Goal: Information Seeking & Learning: Learn about a topic

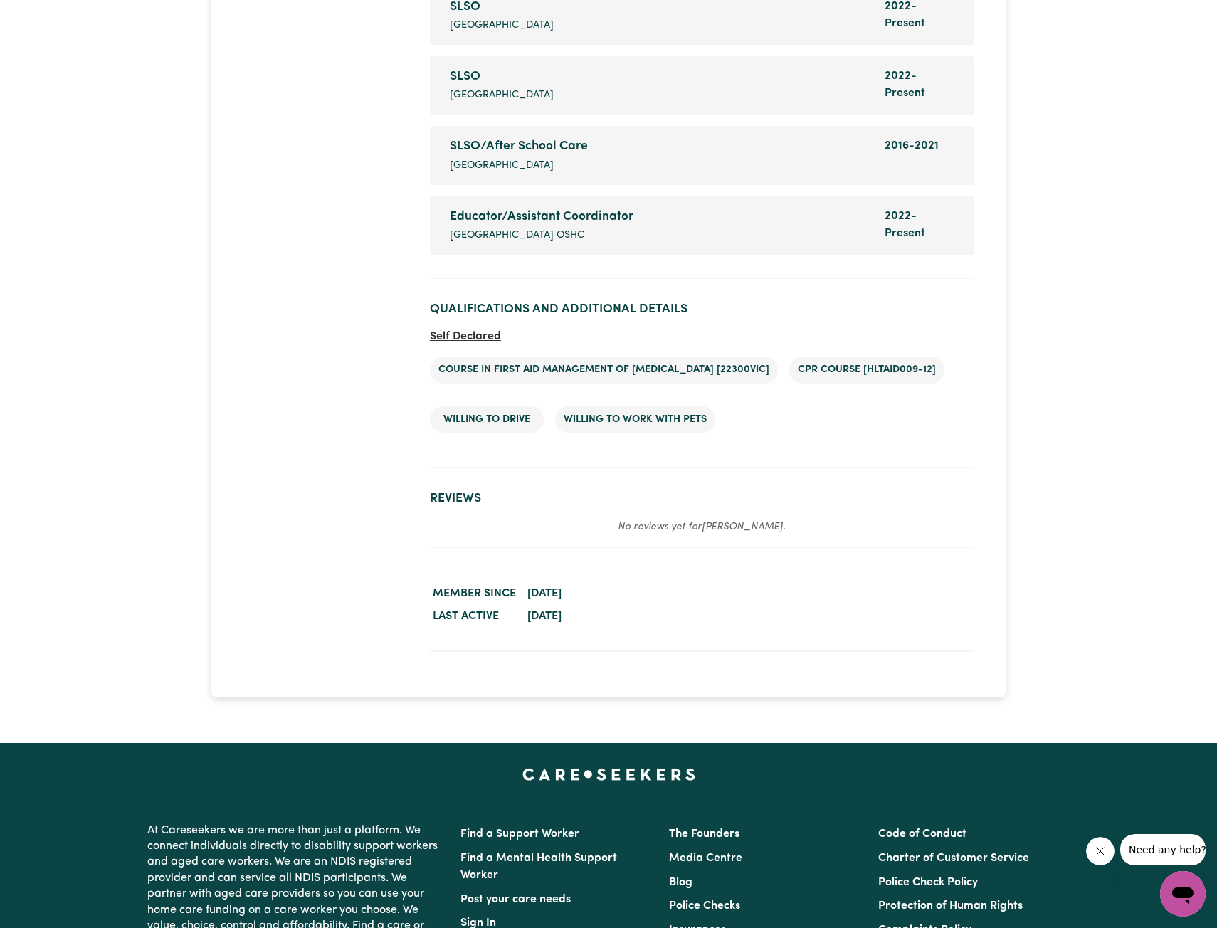
scroll to position [2633, 0]
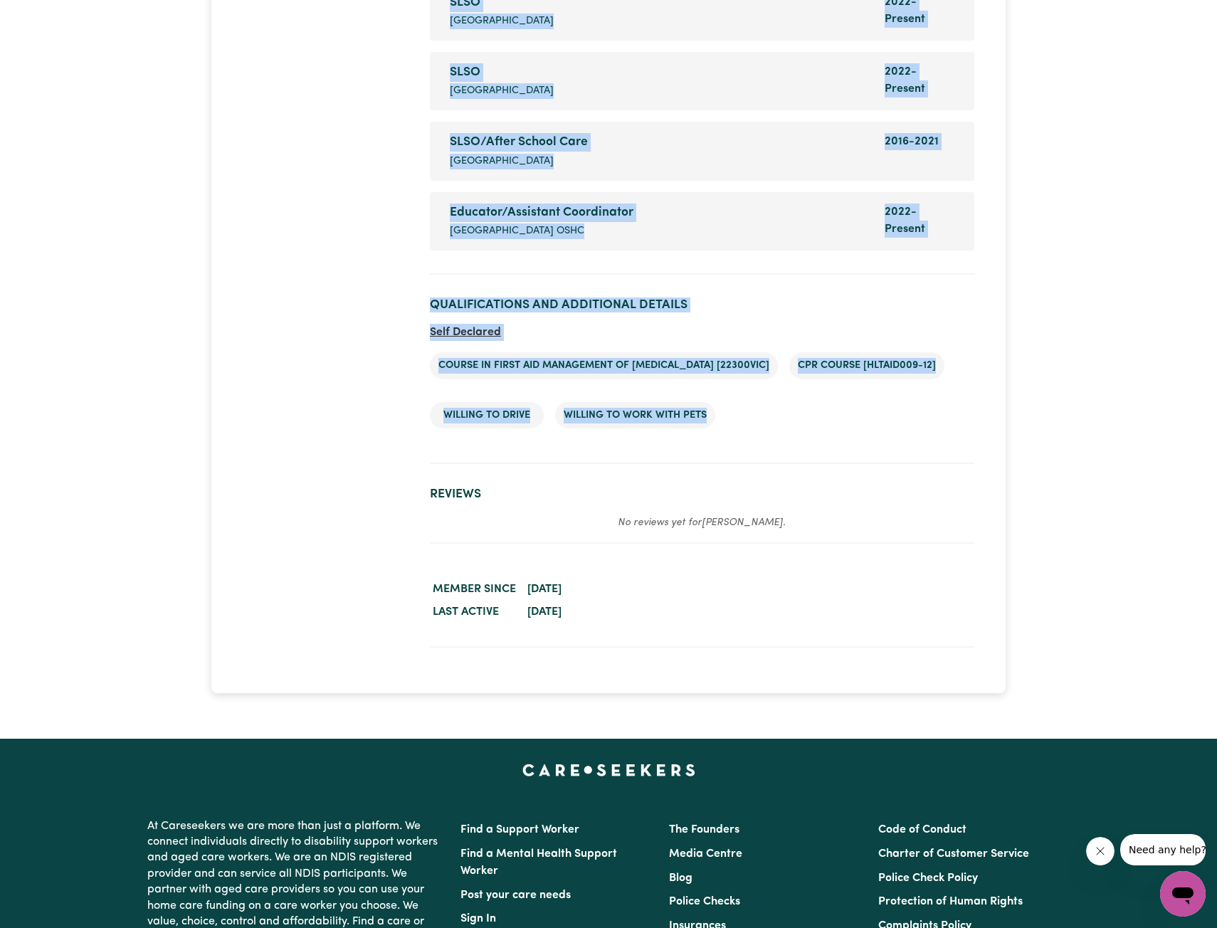
drag, startPoint x: 751, startPoint y: 417, endPoint x: 395, endPoint y: 371, distance: 358.8
click at [772, 381] on ul "Course in First Aid Management of Anaphylaxis [22300VIC] CPR Course [HLTAID009-…" at bounding box center [702, 390] width 544 height 99
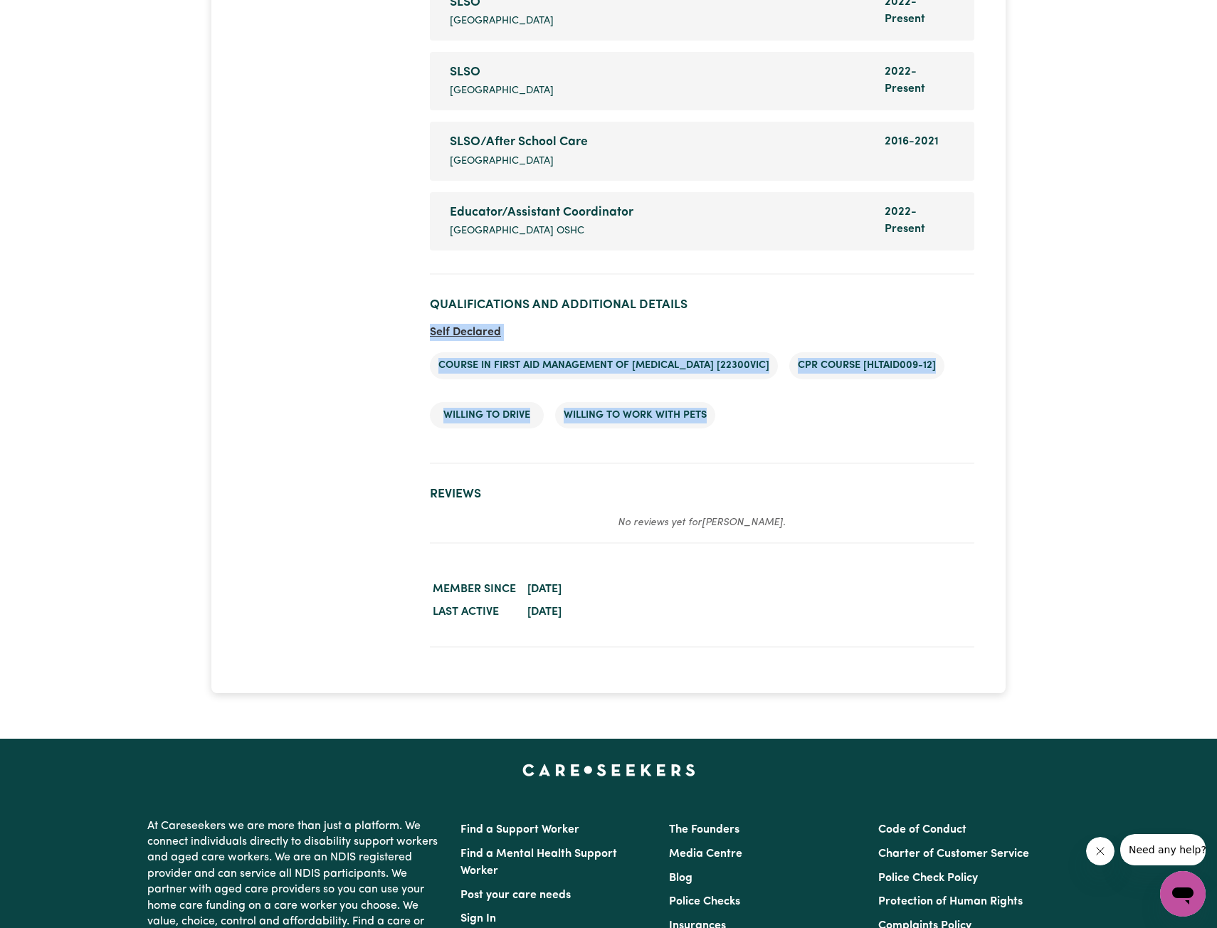
drag, startPoint x: 746, startPoint y: 416, endPoint x: 425, endPoint y: 329, distance: 333.1
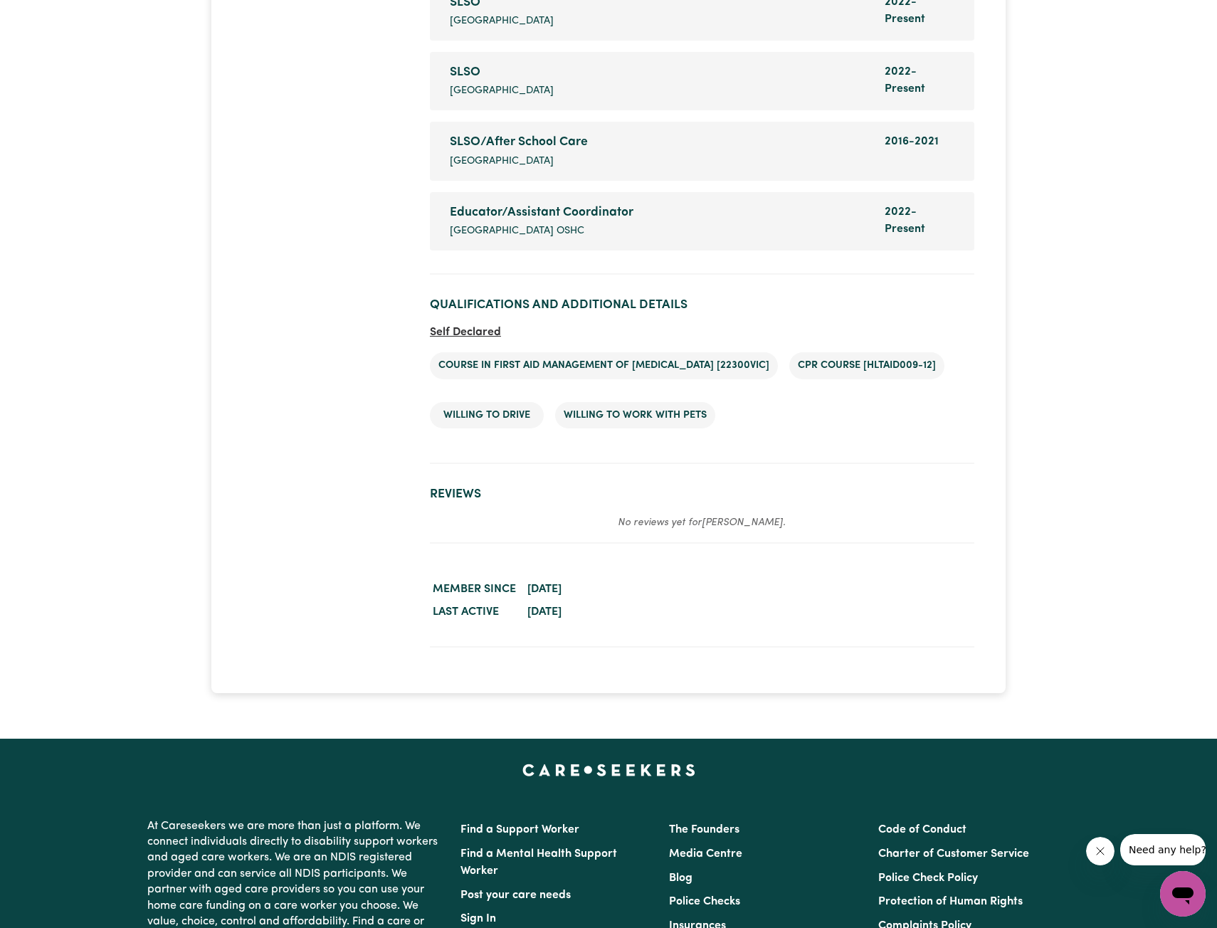
click at [771, 420] on ul "Course in First Aid Management of Anaphylaxis [22300VIC] CPR Course [HLTAID009-…" at bounding box center [702, 390] width 544 height 99
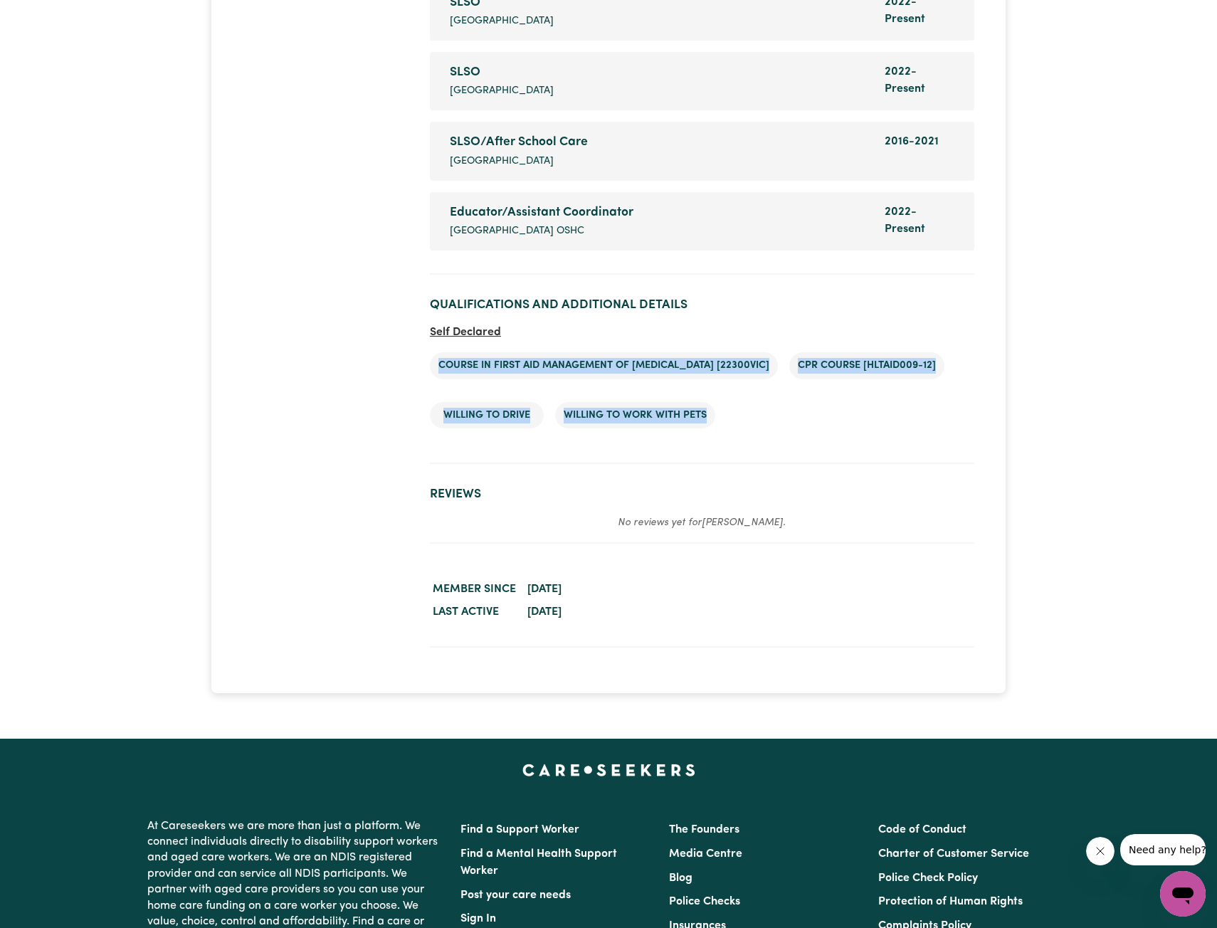
drag, startPoint x: 739, startPoint y: 430, endPoint x: 536, endPoint y: 425, distance: 202.1
click at [432, 351] on ul "Course in First Aid Management of Anaphylaxis [22300VIC] CPR Course [HLTAID009-…" at bounding box center [702, 390] width 544 height 99
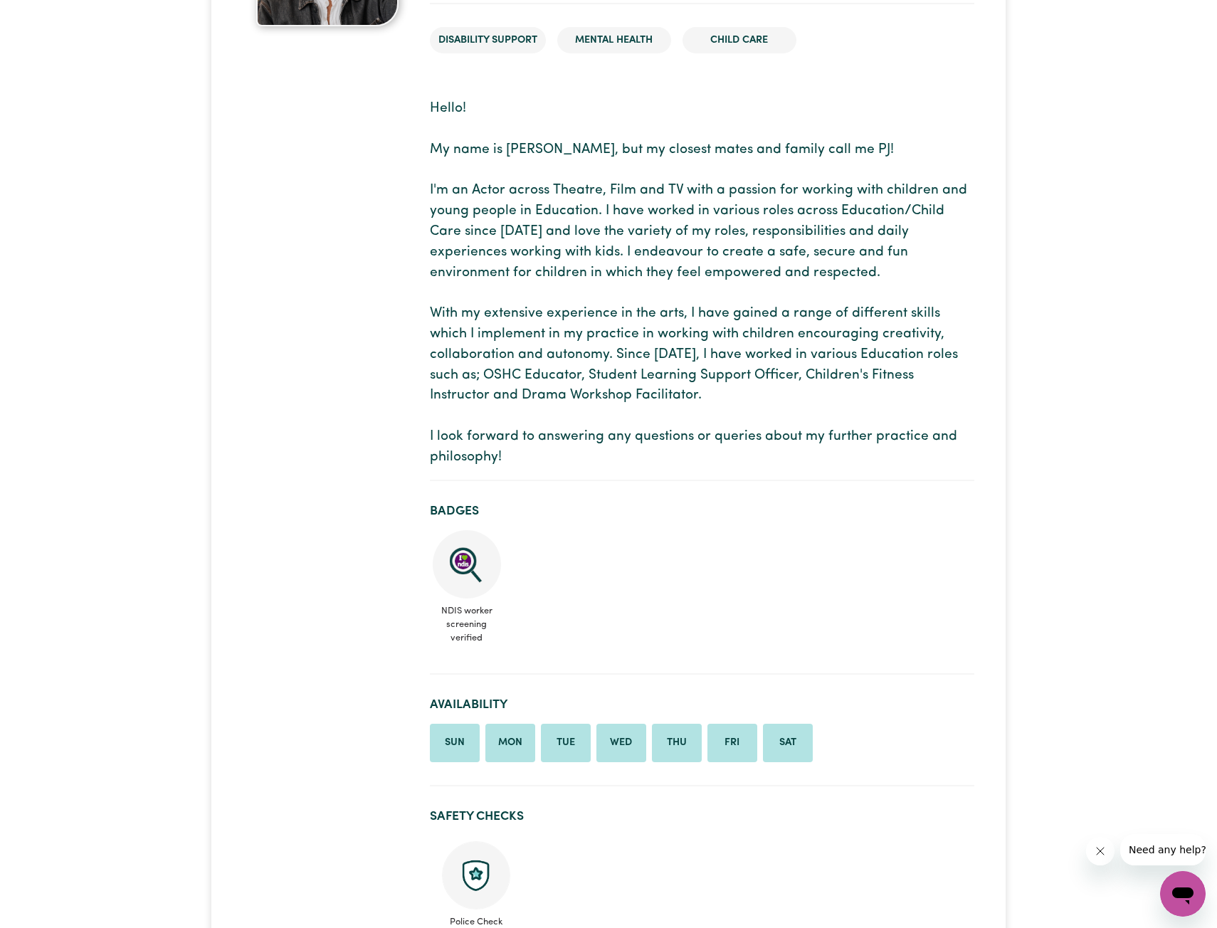
scroll to position [142, 0]
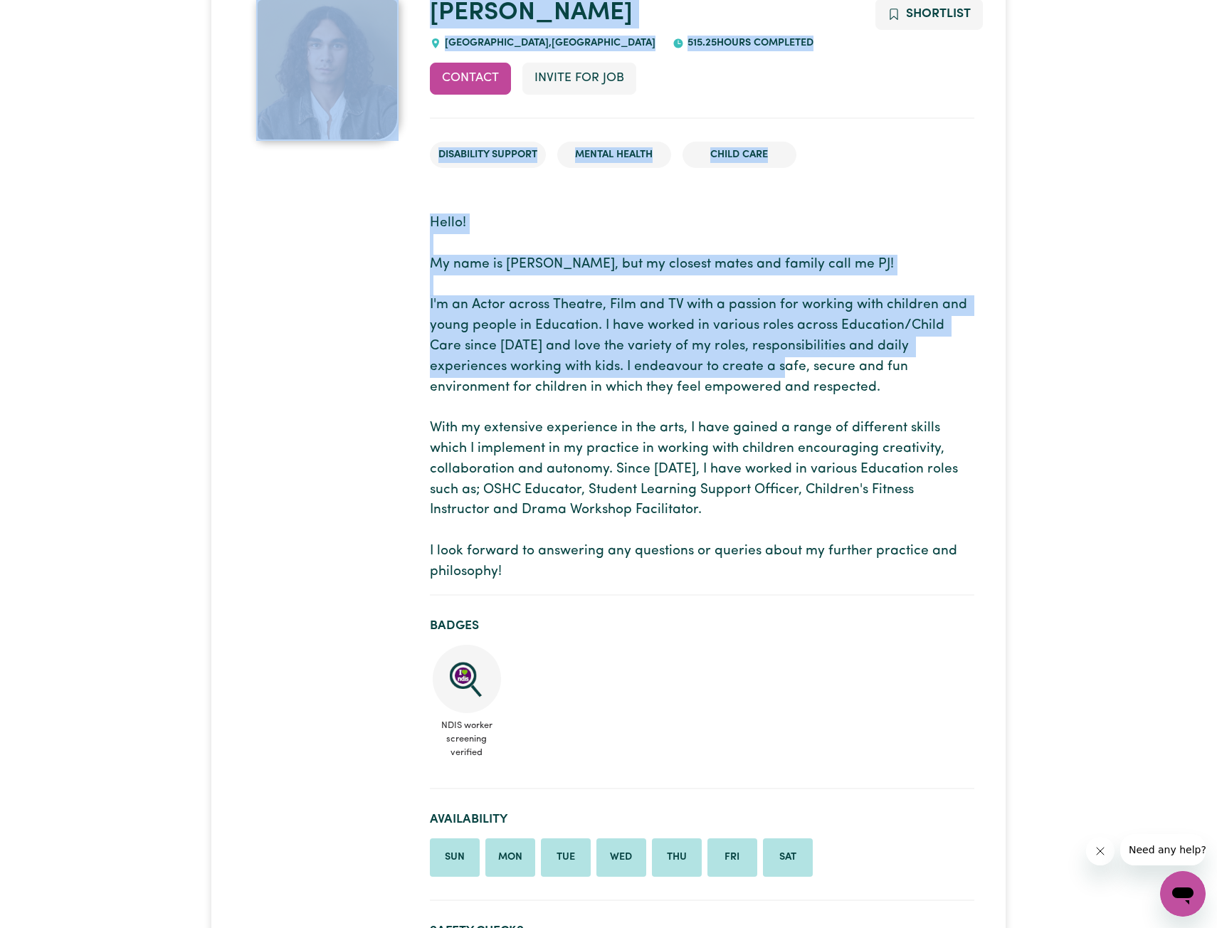
drag, startPoint x: 418, startPoint y: 263, endPoint x: 771, endPoint y: 361, distance: 365.6
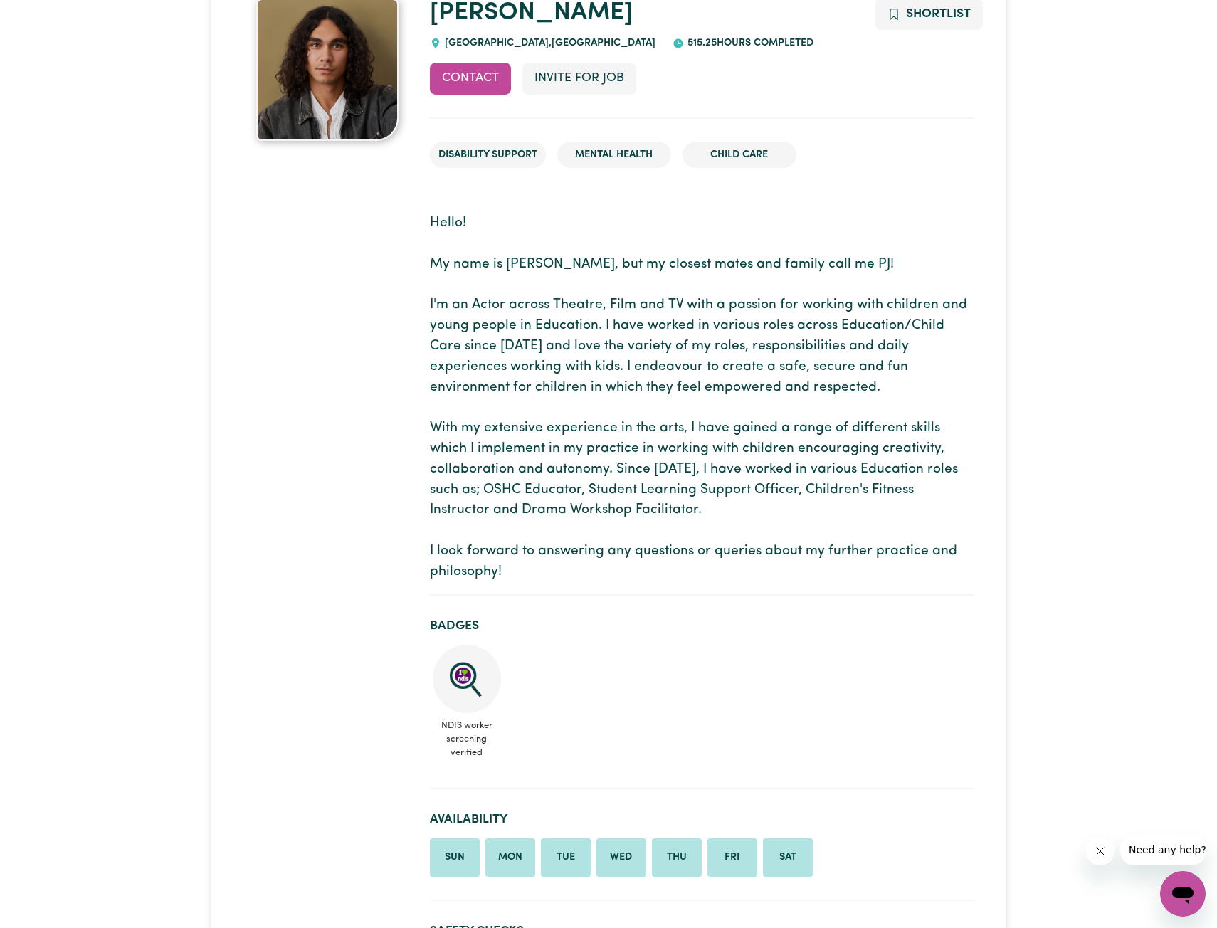
click at [771, 361] on p "Hello! My name is Patrick, but my closest mates and family call me PJ! I'm an A…" at bounding box center [702, 397] width 544 height 369
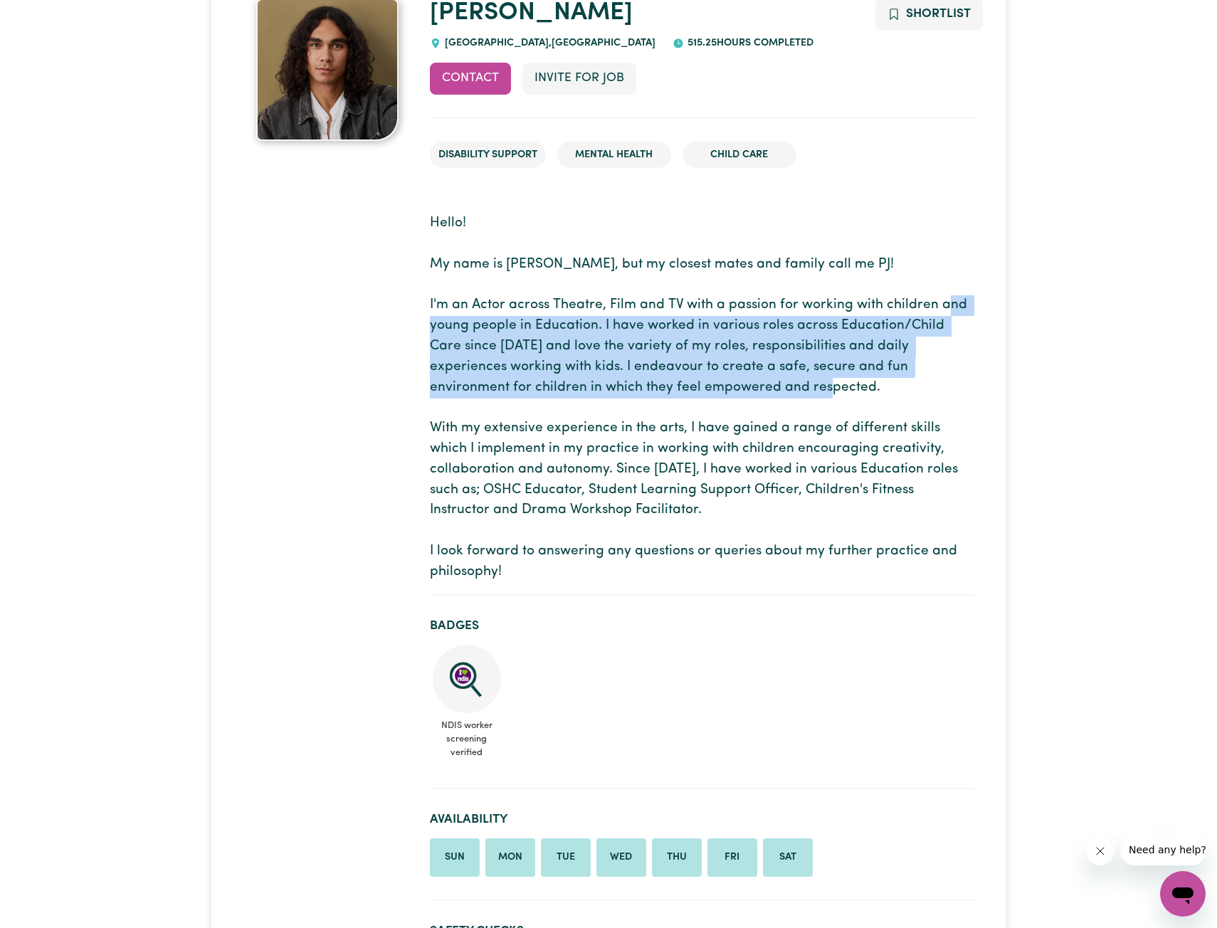
drag, startPoint x: 758, startPoint y: 398, endPoint x: 450, endPoint y: 315, distance: 319.8
click at [451, 317] on p "Hello! My name is Patrick, but my closest mates and family call me PJ! I'm an A…" at bounding box center [702, 397] width 544 height 369
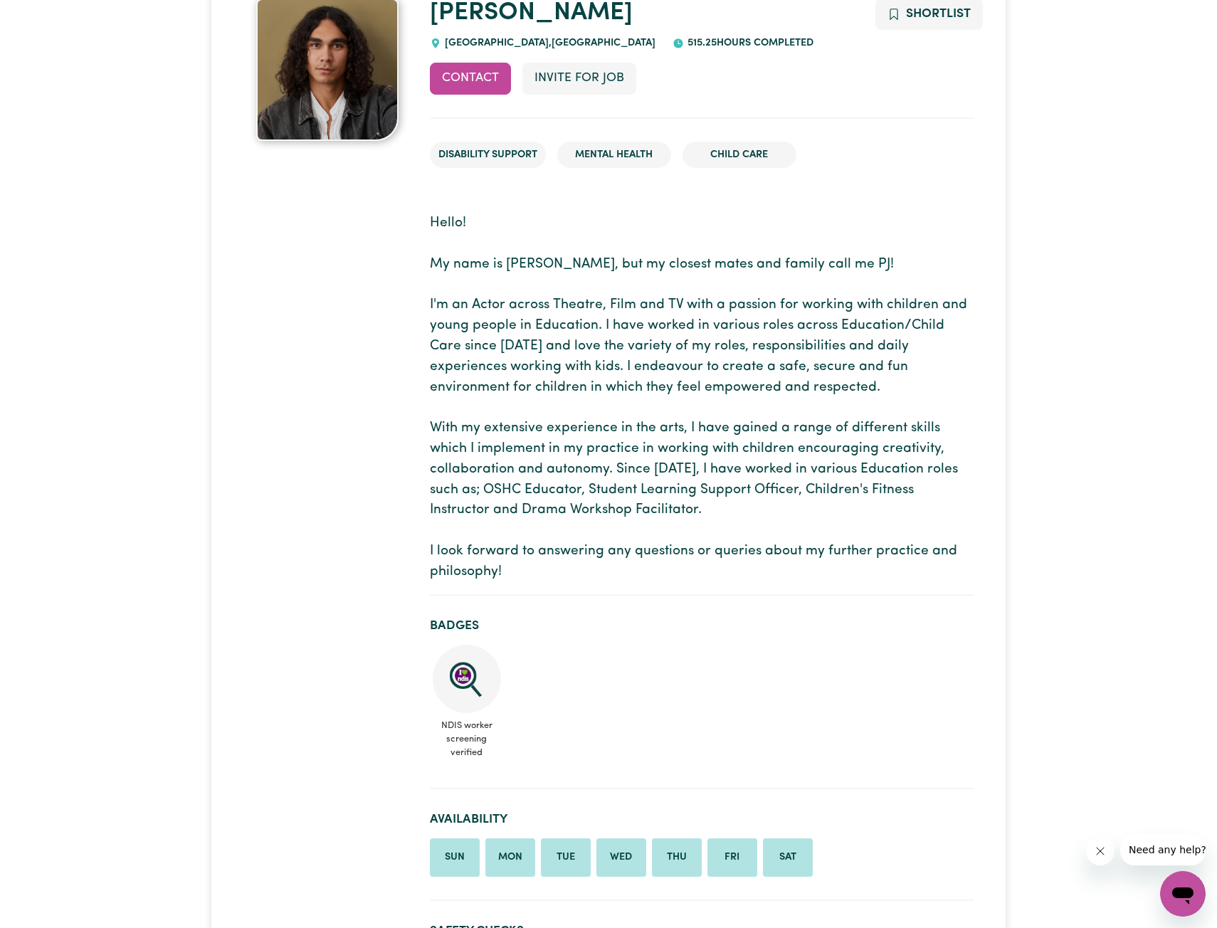
click at [450, 315] on p "Hello! My name is Patrick, but my closest mates and family call me PJ! I'm an A…" at bounding box center [702, 397] width 544 height 369
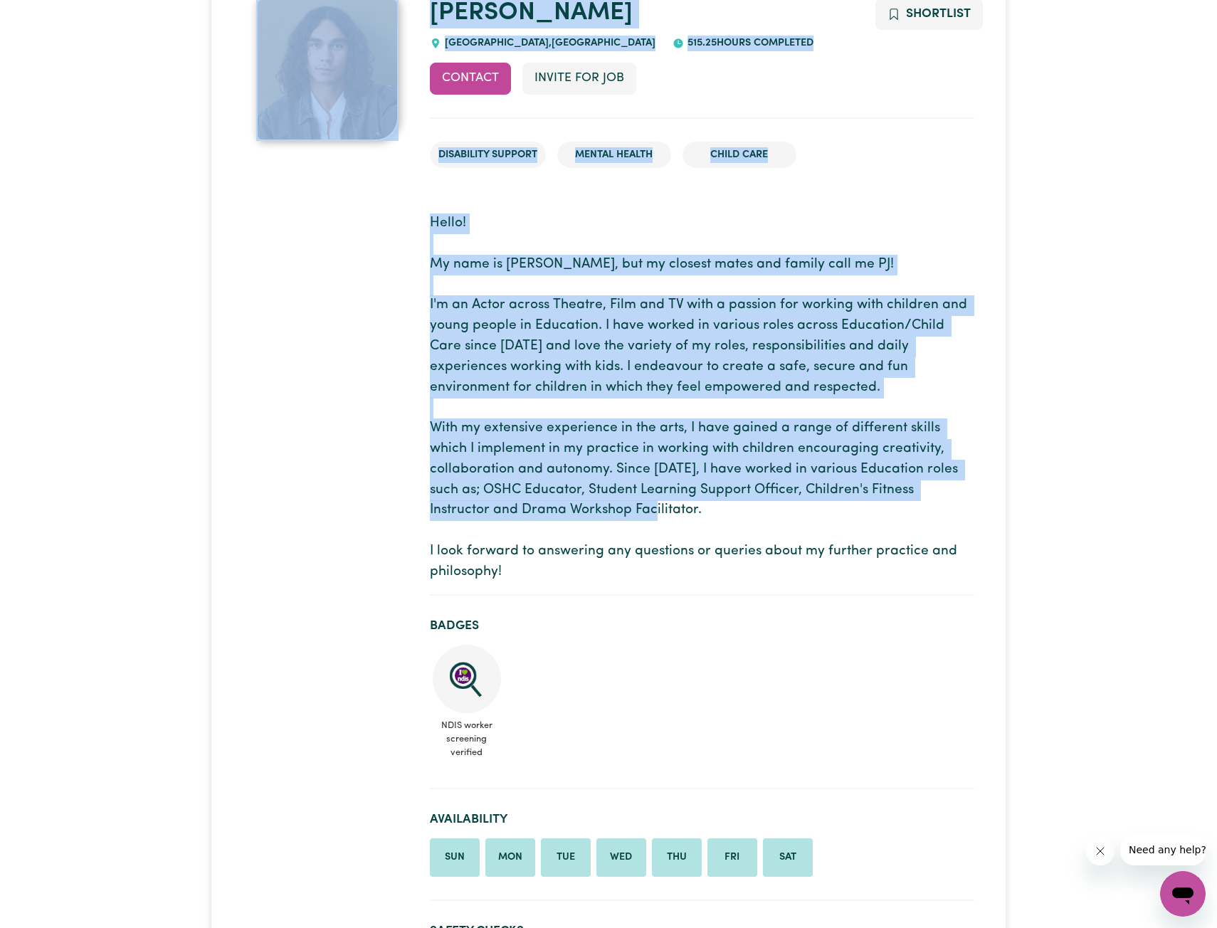
drag, startPoint x: 418, startPoint y: 304, endPoint x: 736, endPoint y: 531, distance: 390.7
click at [736, 531] on p "Hello! My name is Patrick, but my closest mates and family call me PJ! I'm an A…" at bounding box center [702, 397] width 544 height 369
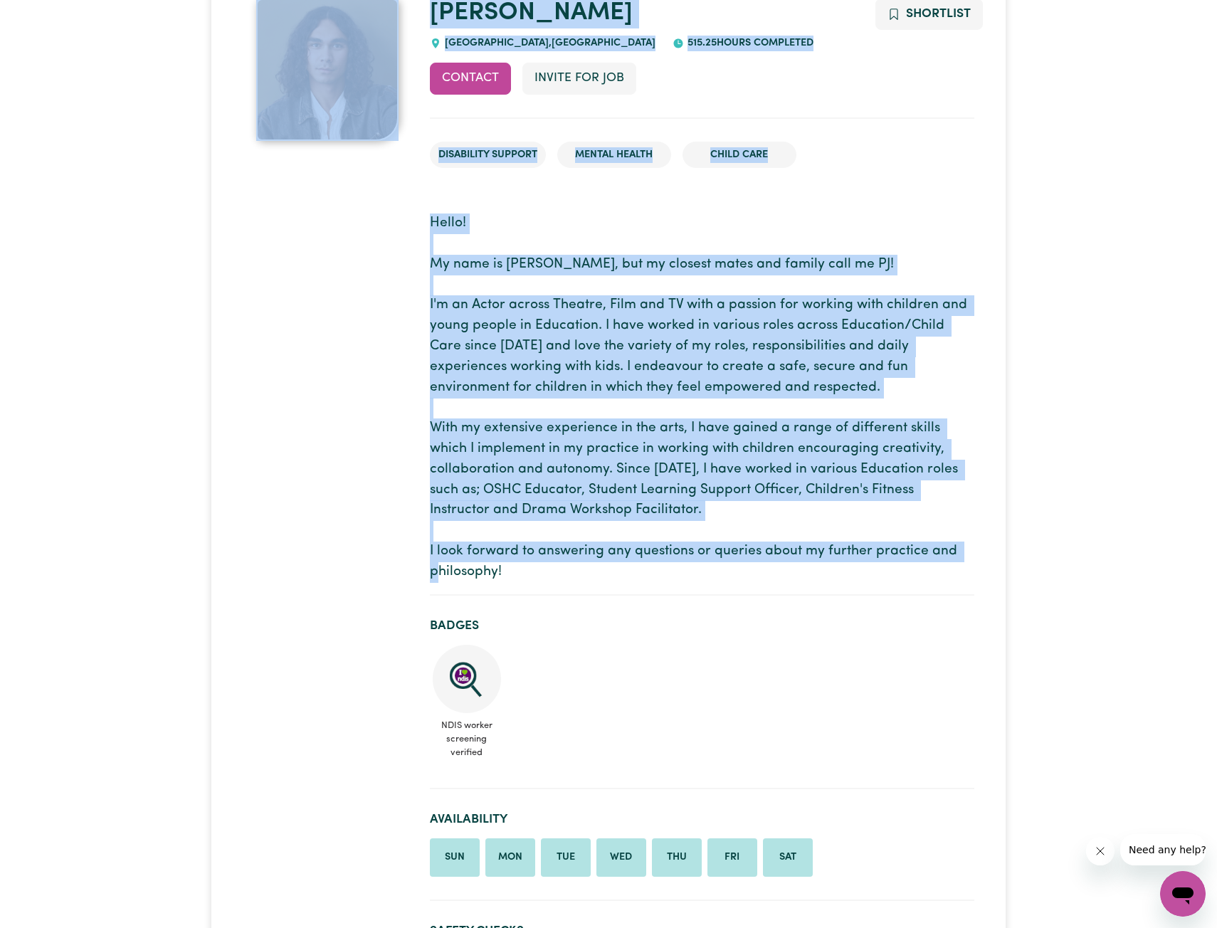
drag, startPoint x: 554, startPoint y: 557, endPoint x: 412, endPoint y: 416, distance: 200.7
click at [462, 417] on p "Hello! My name is Patrick, but my closest mates and family call me PJ! I'm an A…" at bounding box center [702, 397] width 544 height 369
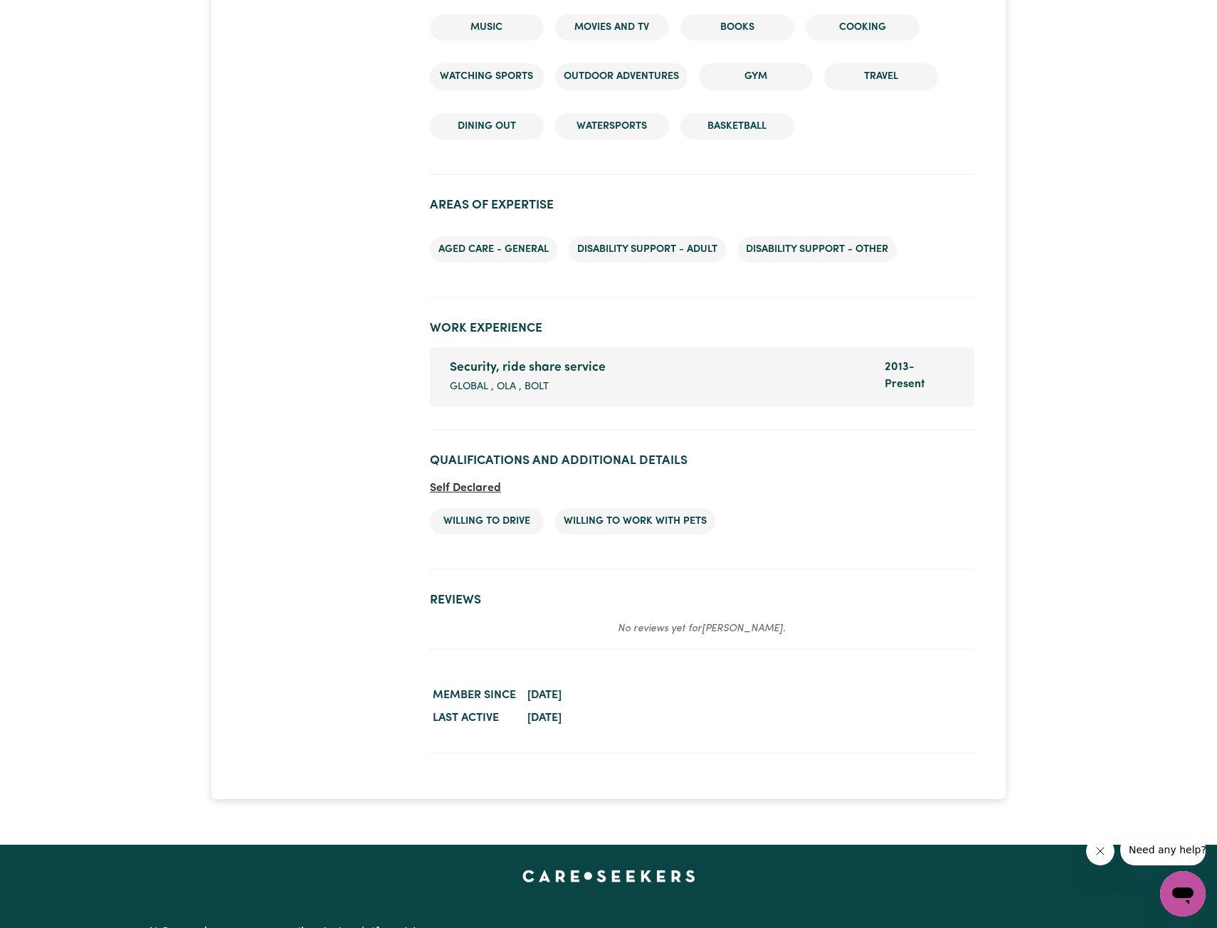
scroll to position [1831, 0]
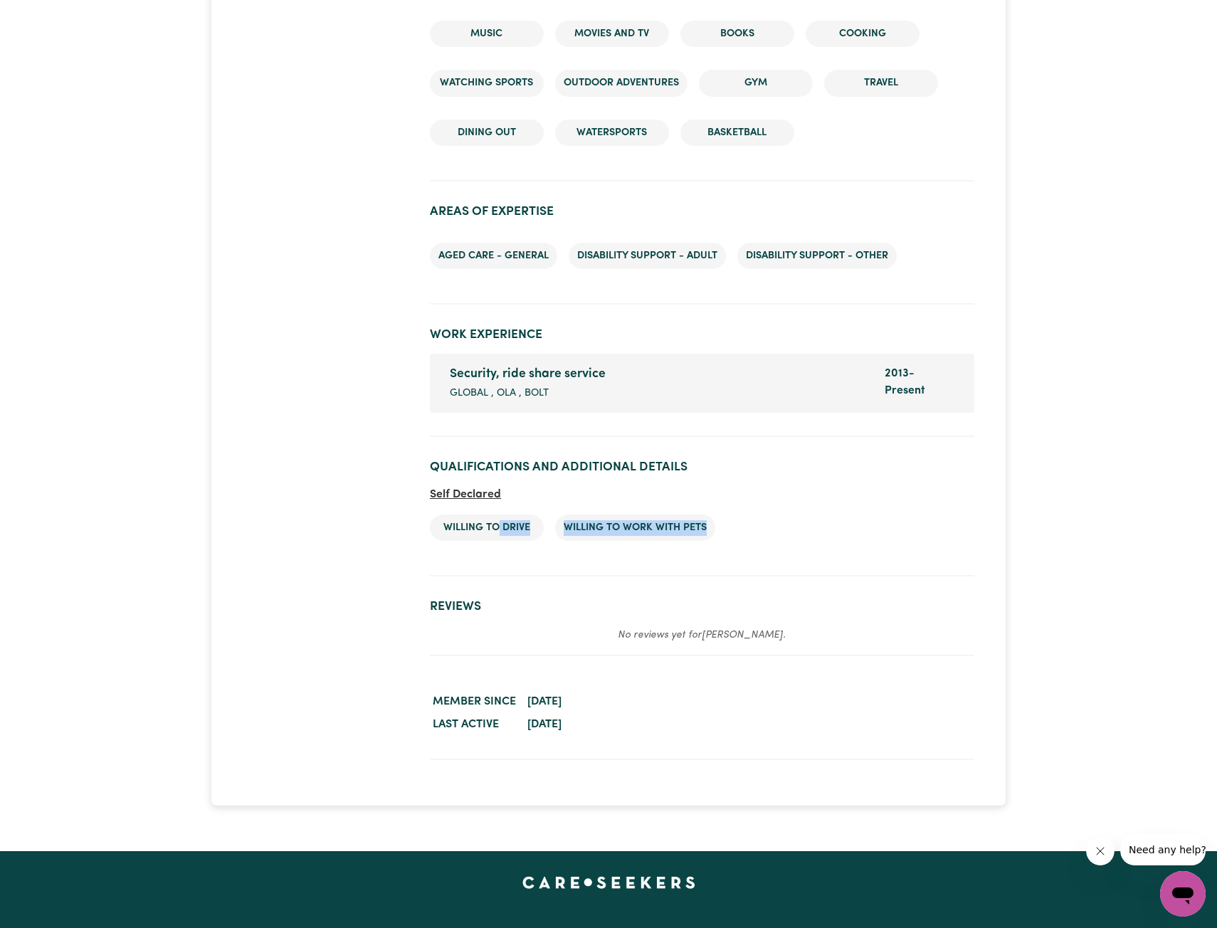
drag, startPoint x: 728, startPoint y: 524, endPoint x: 488, endPoint y: 531, distance: 239.9
click at [495, 532] on ul "Willing to drive Willing to work with pets" at bounding box center [702, 528] width 544 height 50
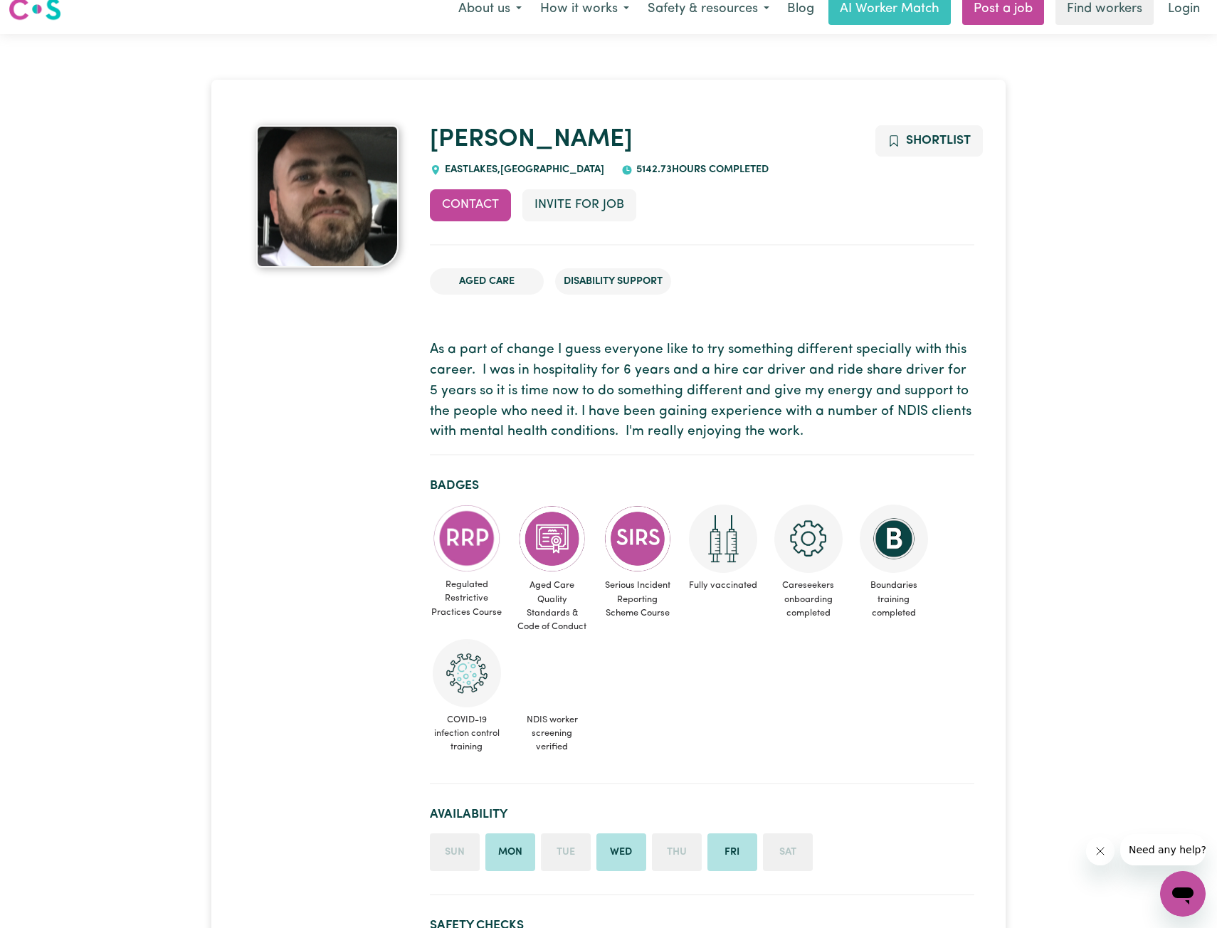
scroll to position [0, 0]
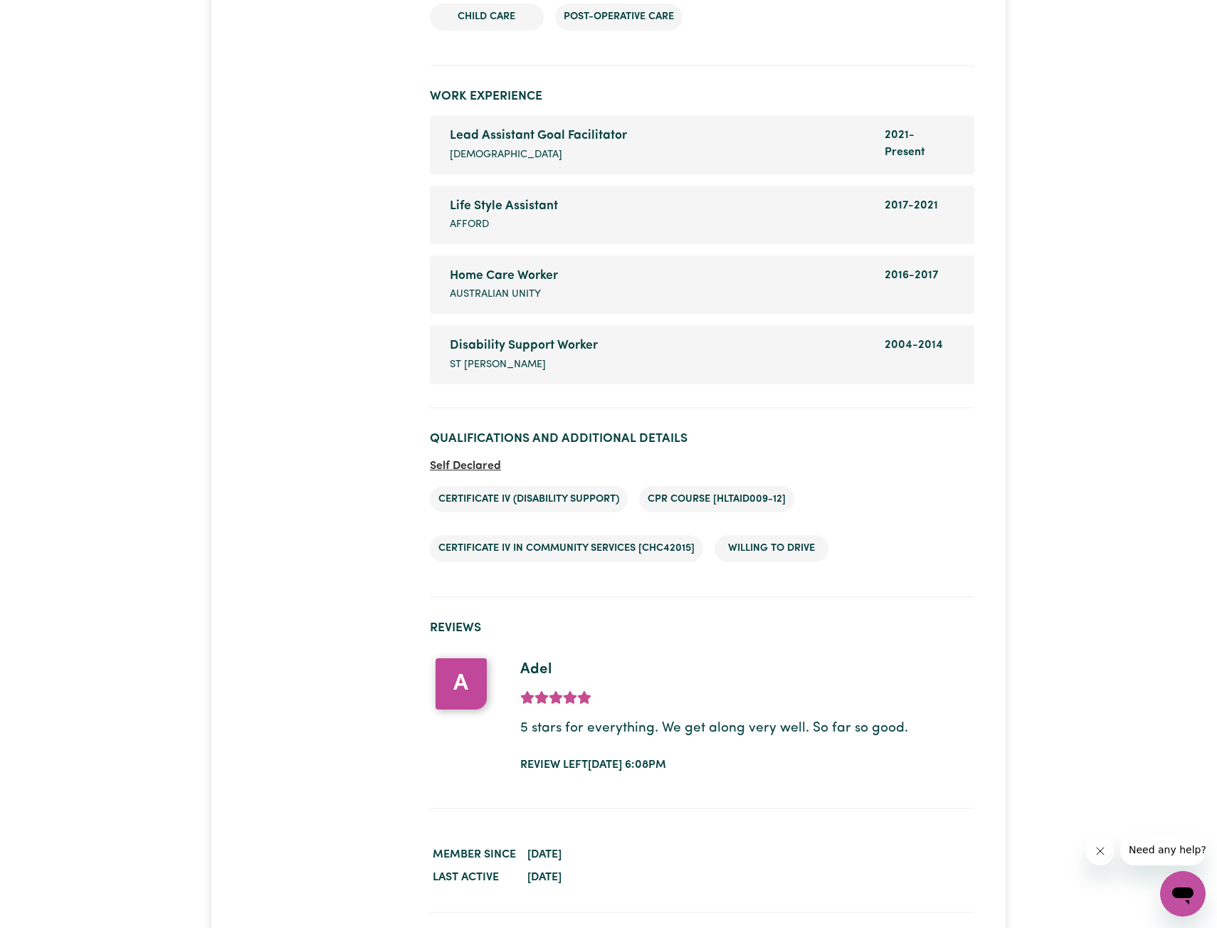
scroll to position [2277, 0]
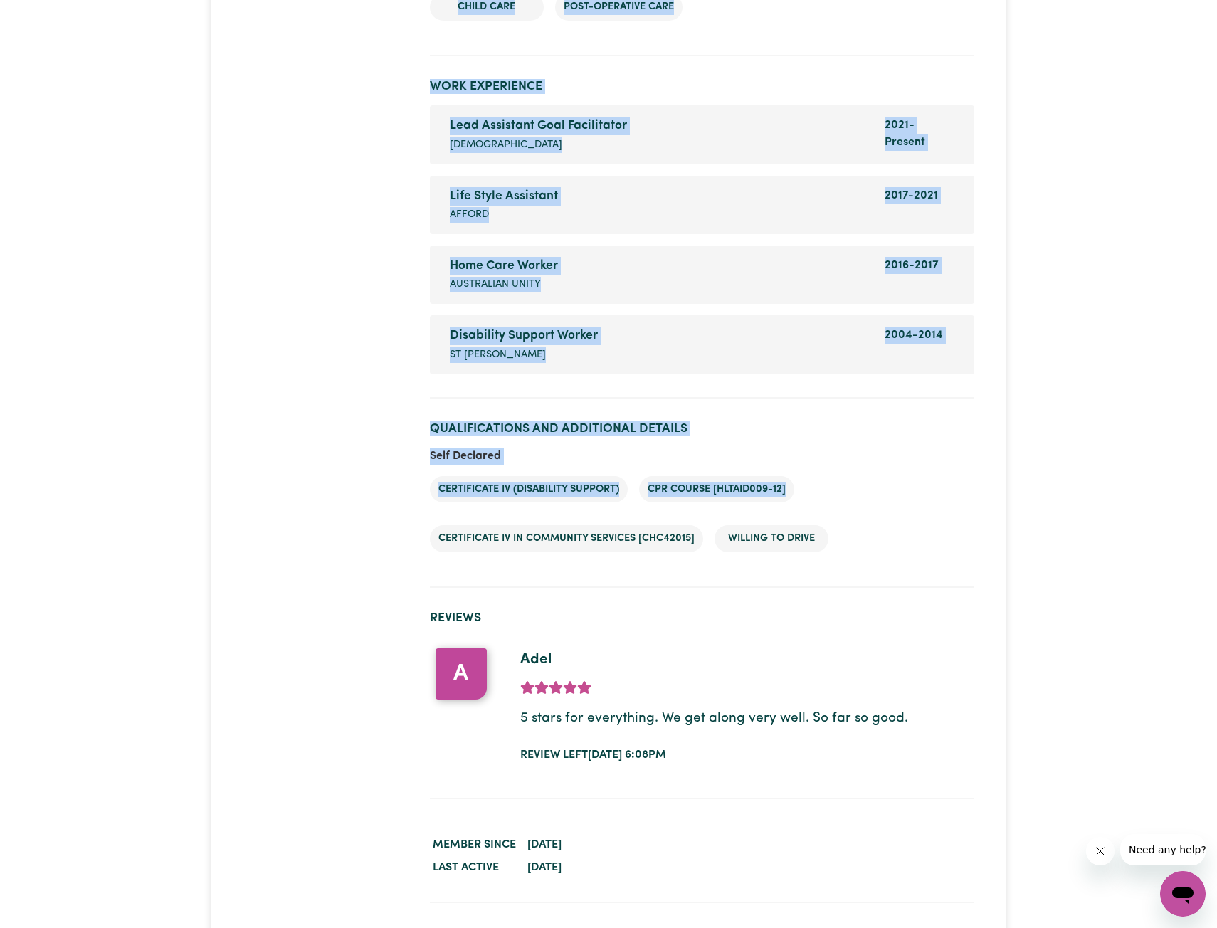
drag, startPoint x: 422, startPoint y: 496, endPoint x: 798, endPoint y: 514, distance: 376.9
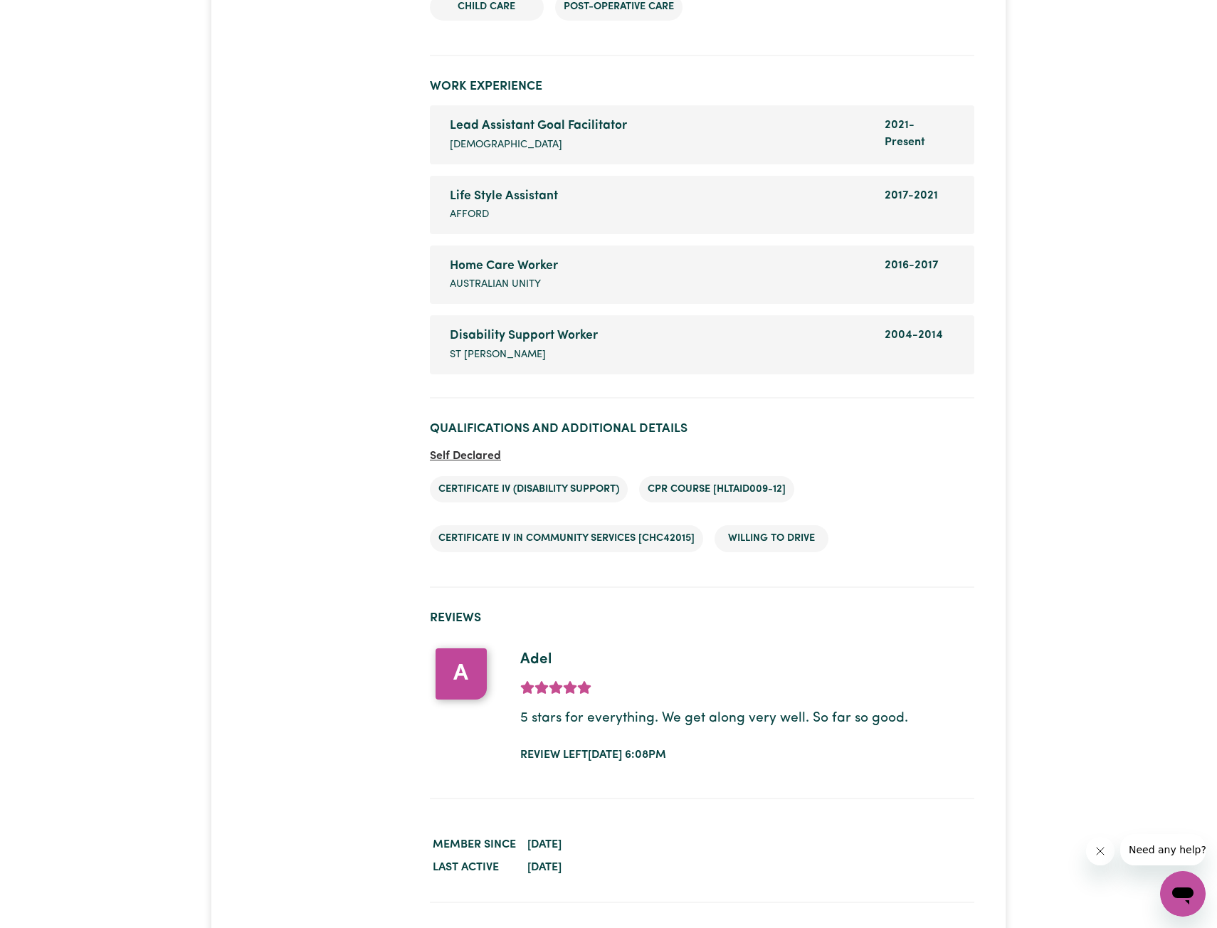
click at [798, 514] on ul "Certificate IV (Disability Support) CPR Course [HLTAID009-12] Certificate IV in…" at bounding box center [702, 514] width 544 height 99
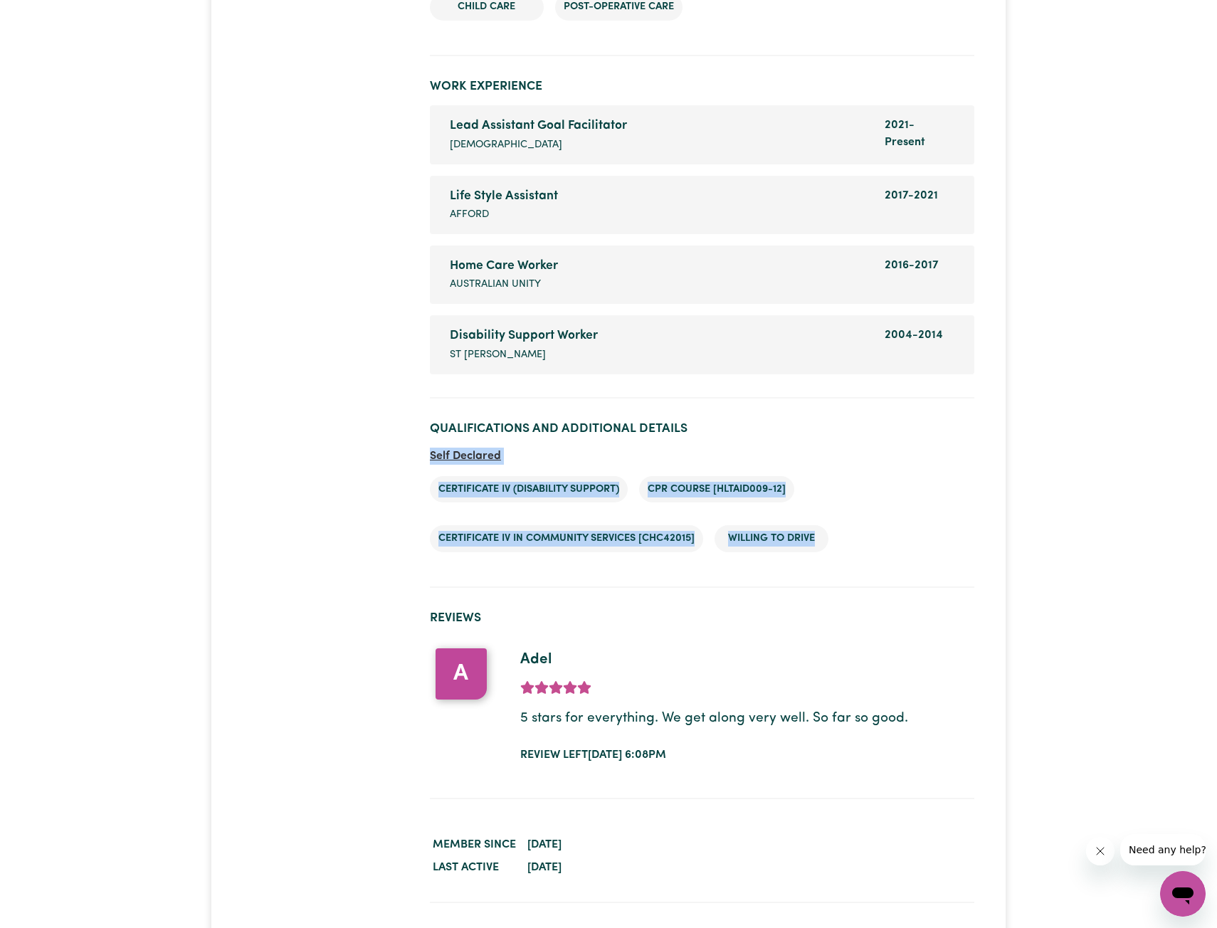
drag, startPoint x: 815, startPoint y: 531, endPoint x: 425, endPoint y: 465, distance: 396.1
click at [534, 483] on li "Certificate IV (Disability Support)" at bounding box center [529, 489] width 198 height 27
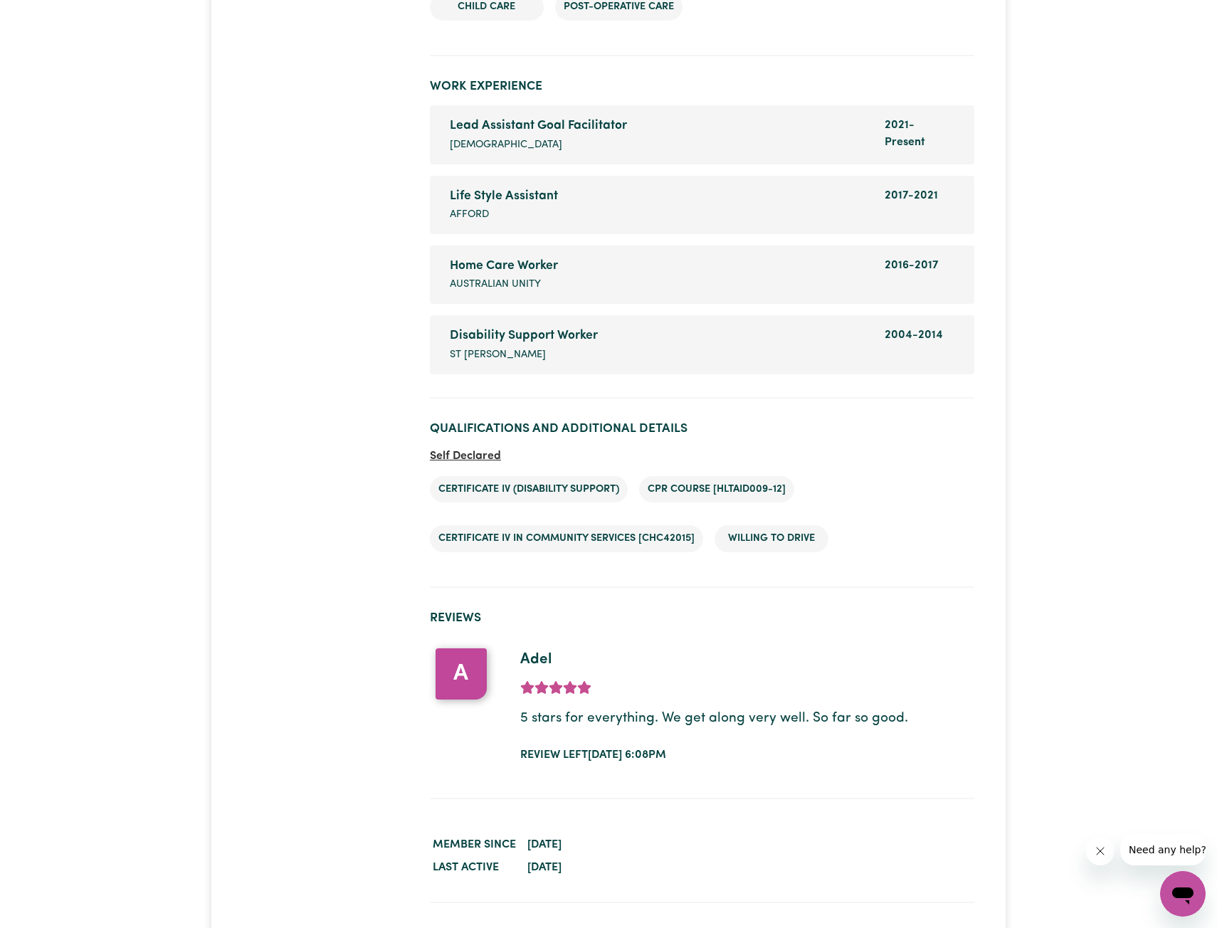
click at [623, 484] on li "Certificate IV (Disability Support)" at bounding box center [529, 489] width 198 height 27
